Goal: Information Seeking & Learning: Check status

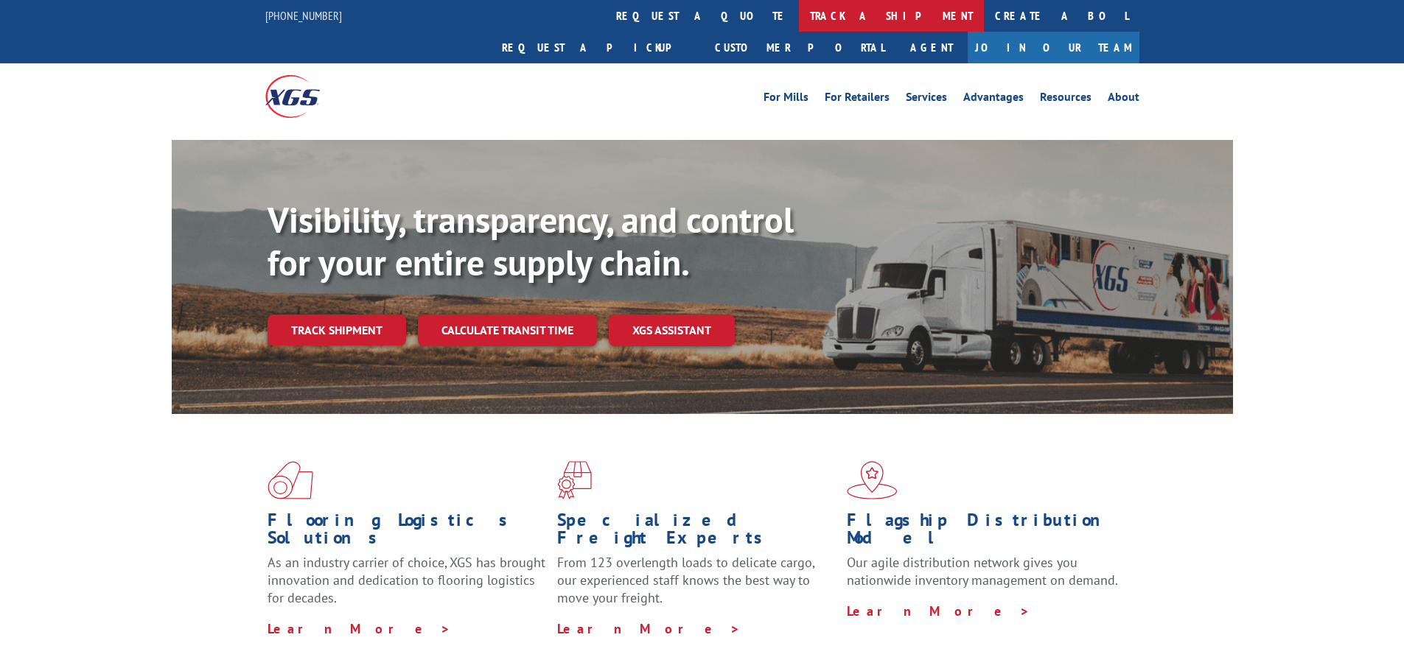
click at [799, 15] on link "track a shipment" at bounding box center [891, 16] width 185 height 32
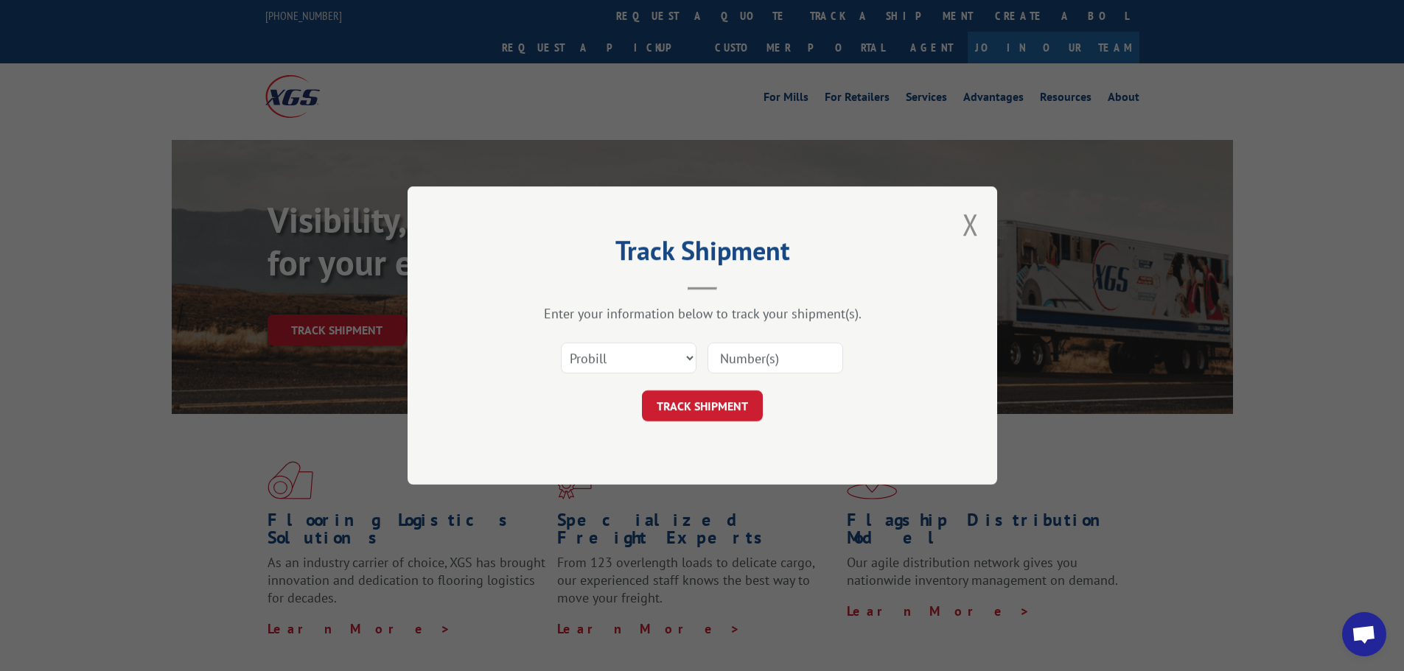
click at [798, 368] on input at bounding box center [776, 358] width 136 height 31
paste input "6100048348"
type input "6100048348"
drag, startPoint x: 649, startPoint y: 361, endPoint x: 649, endPoint y: 372, distance: 11.1
click at [649, 361] on select "Select category... Probill BOL PO" at bounding box center [629, 358] width 136 height 31
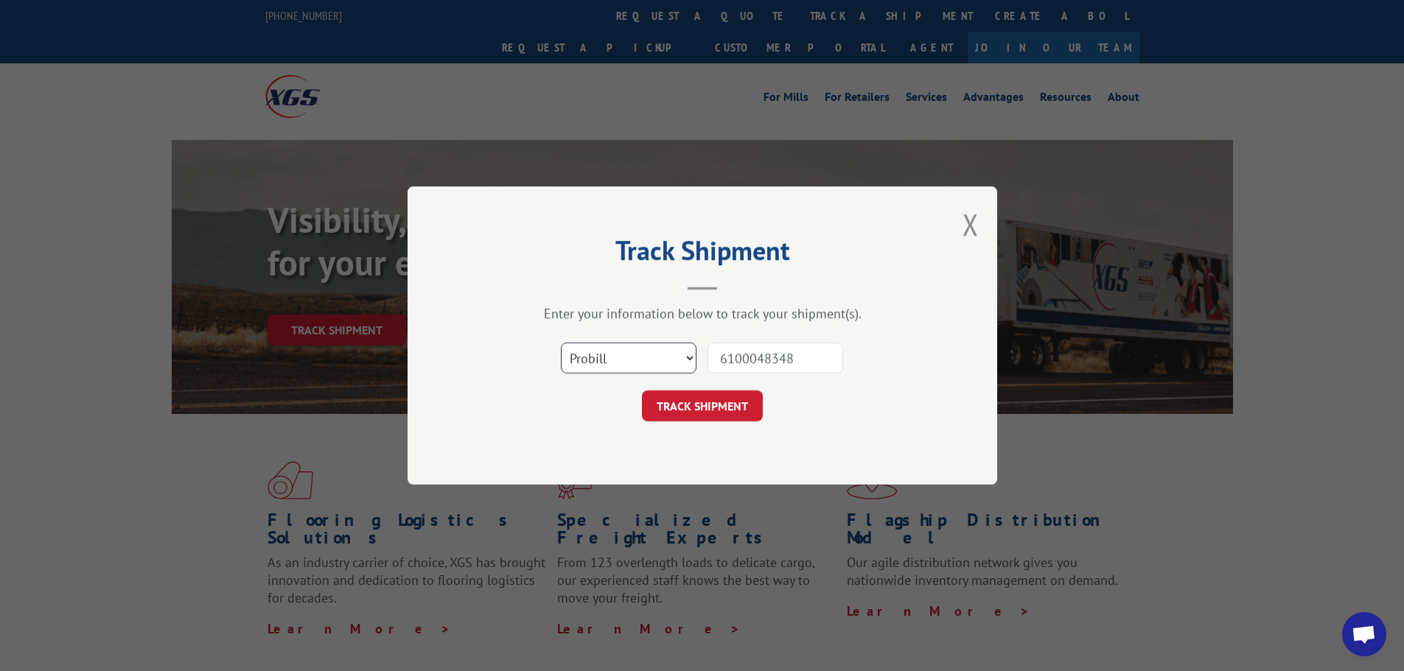
select select "bol"
click at [561, 343] on select "Select category... Probill BOL PO" at bounding box center [629, 358] width 136 height 31
click at [685, 416] on button "TRACK SHIPMENT" at bounding box center [702, 406] width 121 height 31
